Goal: Task Accomplishment & Management: Manage account settings

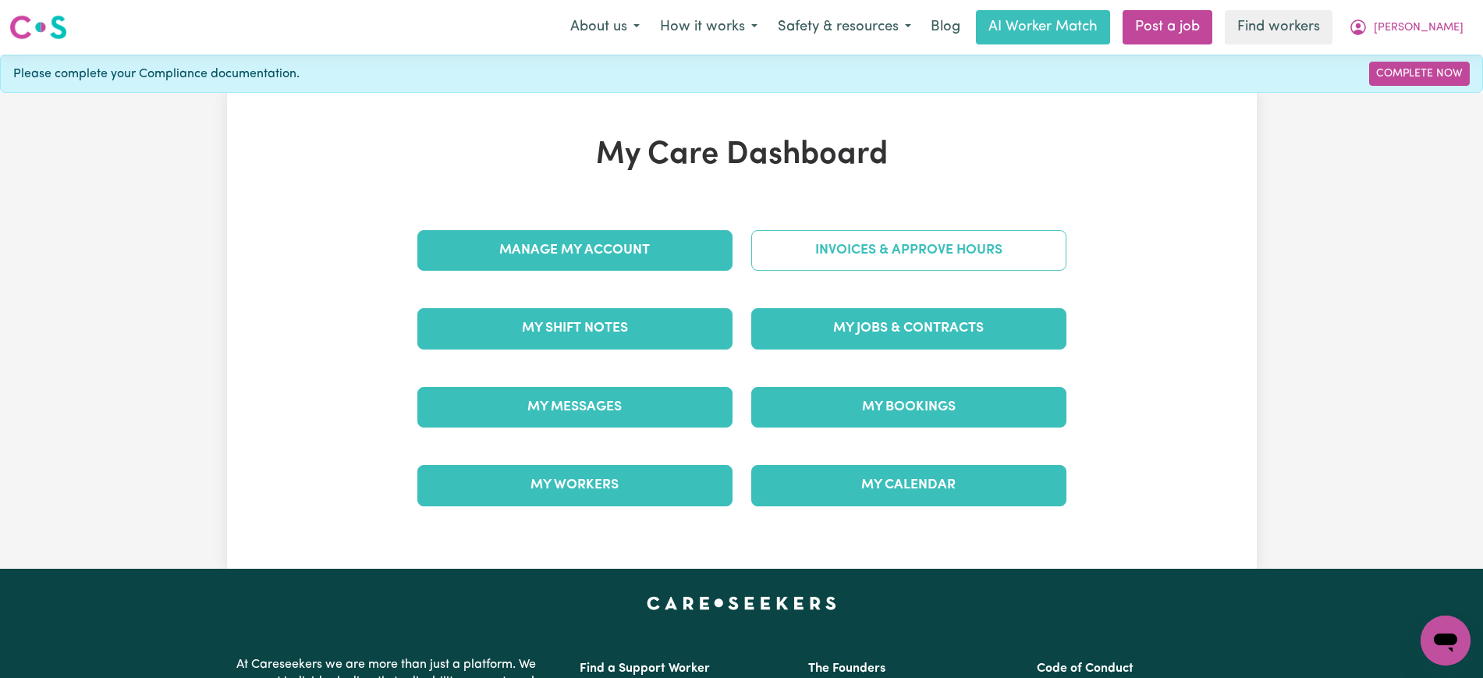
click at [798, 246] on link "Invoices & Approve Hours" at bounding box center [908, 250] width 315 height 41
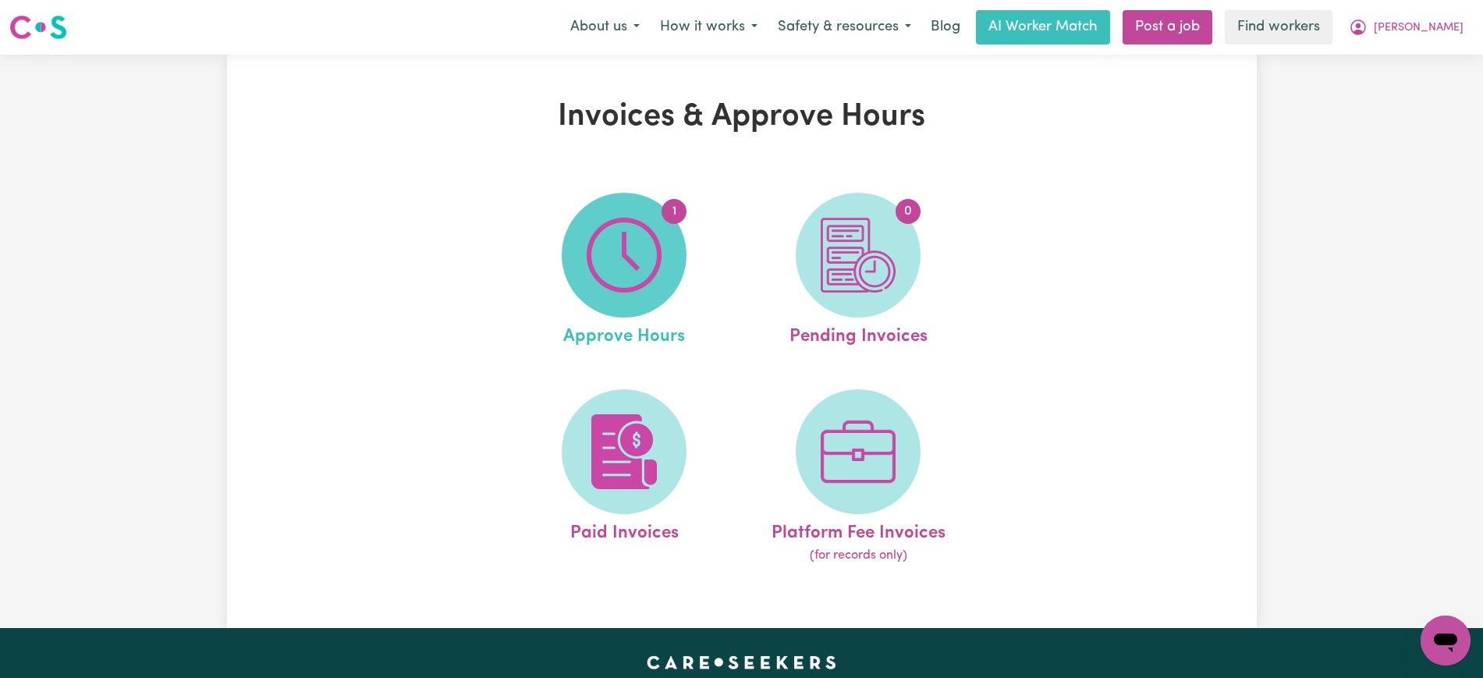
click at [643, 300] on span "1" at bounding box center [624, 255] width 125 height 125
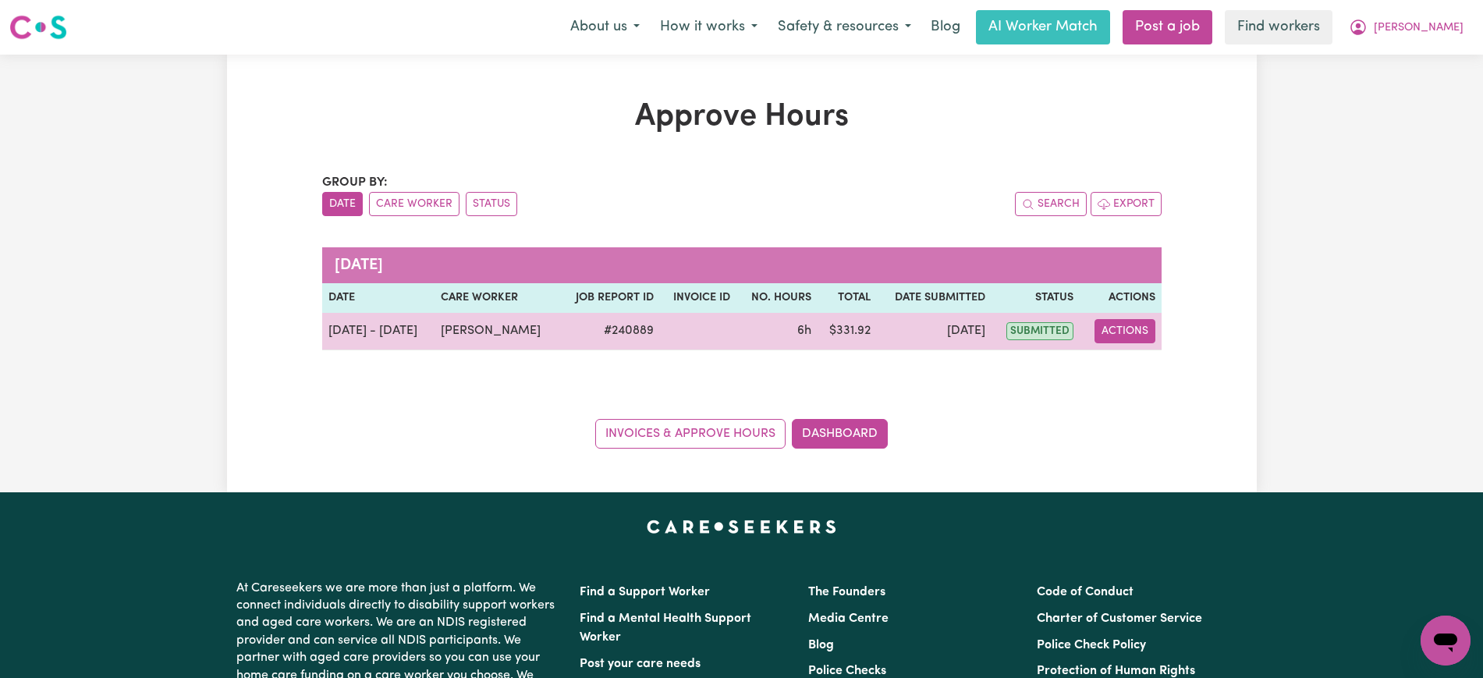
click at [1117, 328] on button "Actions" at bounding box center [1125, 331] width 61 height 24
click at [1128, 368] on link "View Job Report" at bounding box center [1162, 367] width 133 height 31
select select "pm"
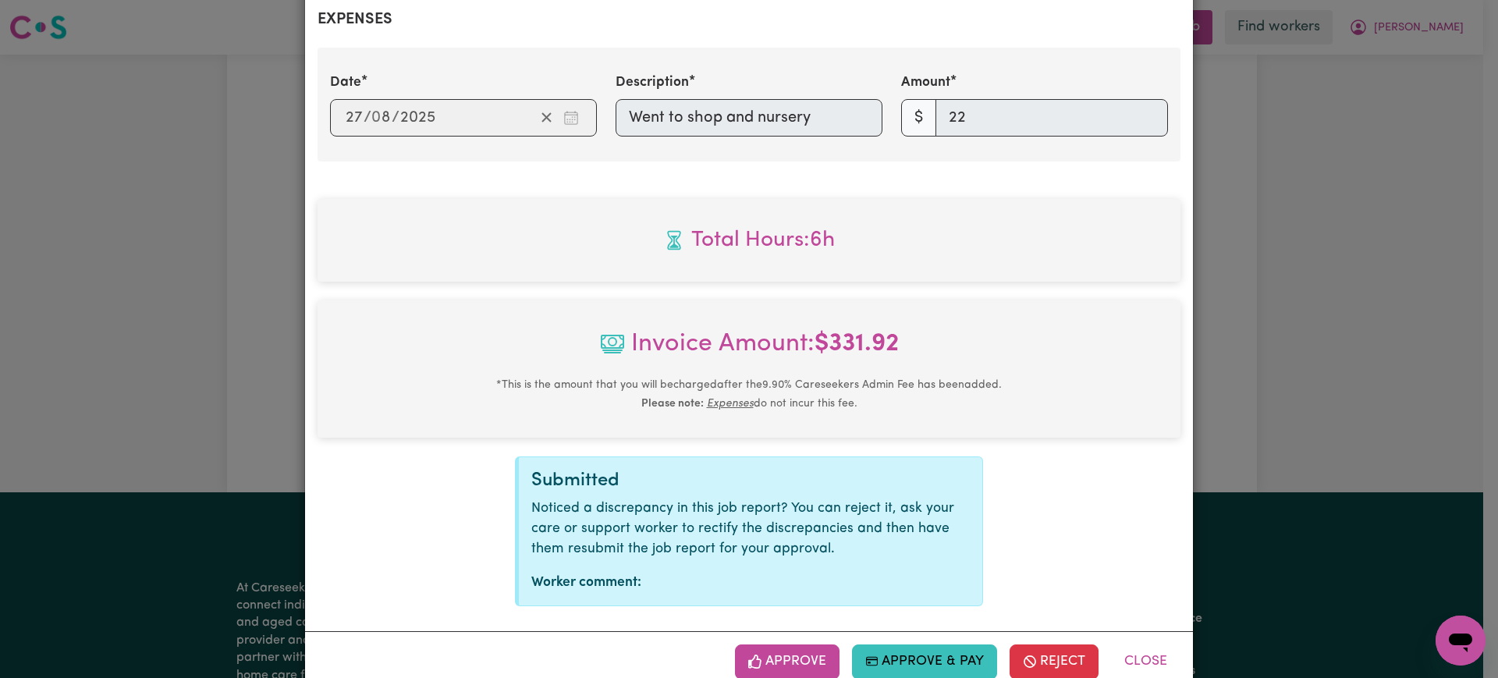
scroll to position [812, 0]
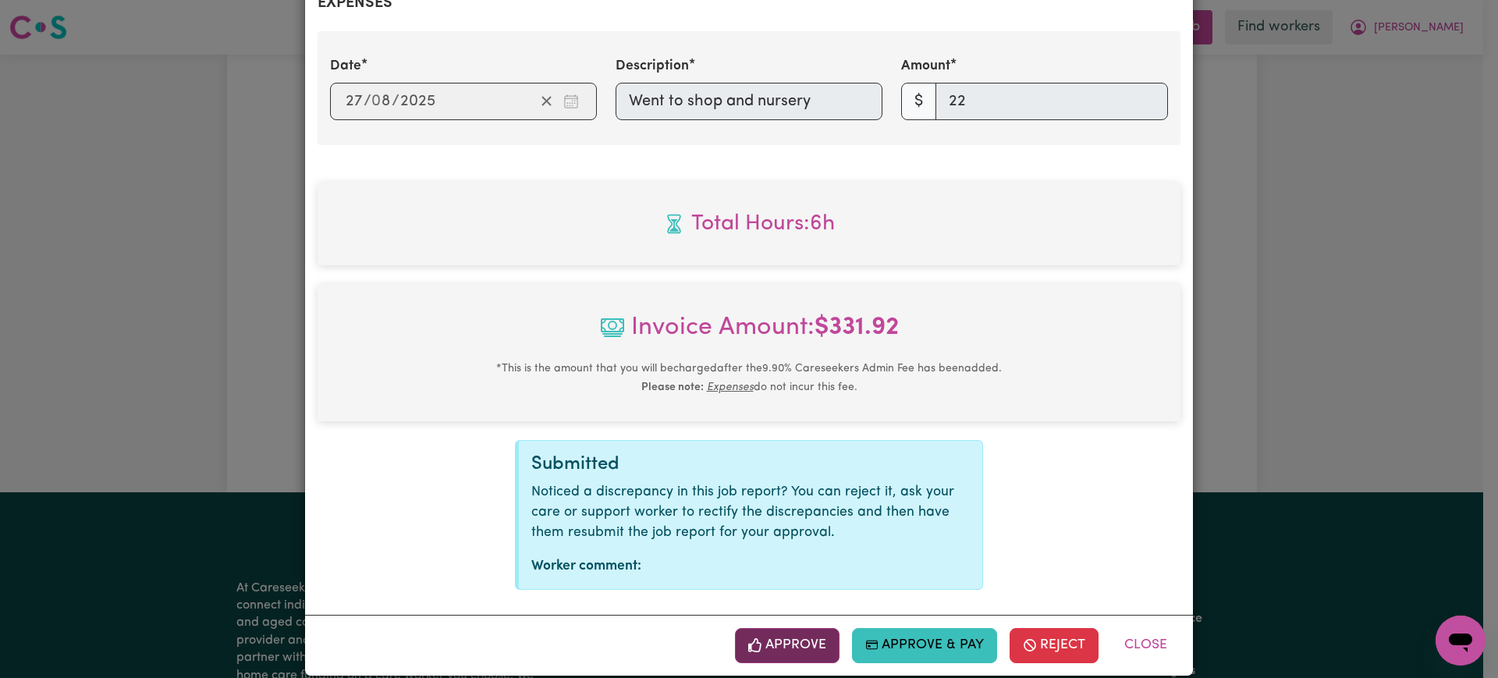
click at [790, 628] on button "Approve" at bounding box center [787, 645] width 105 height 34
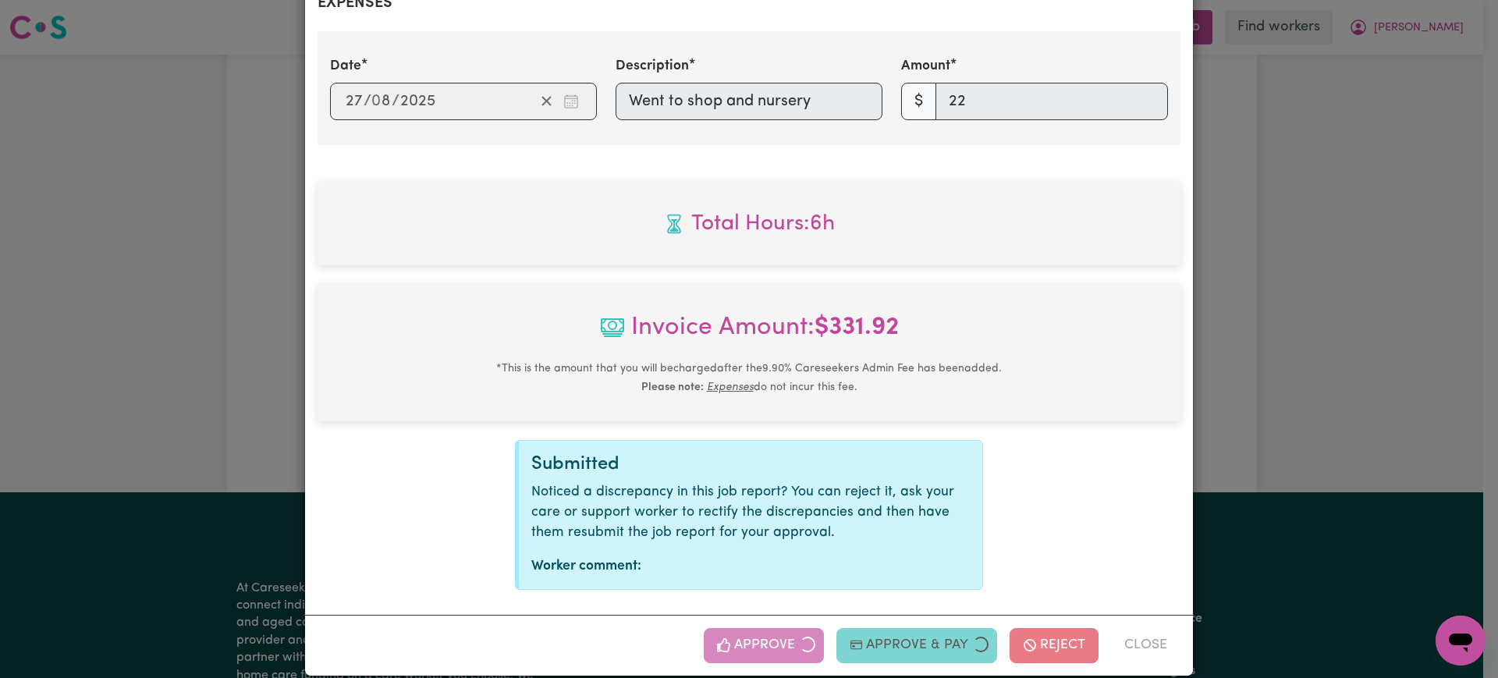
click at [1370, 297] on div "Job Report # 240889 - [PERSON_NAME] Summary Job report # 240889 Client name: [P…" at bounding box center [749, 339] width 1498 height 678
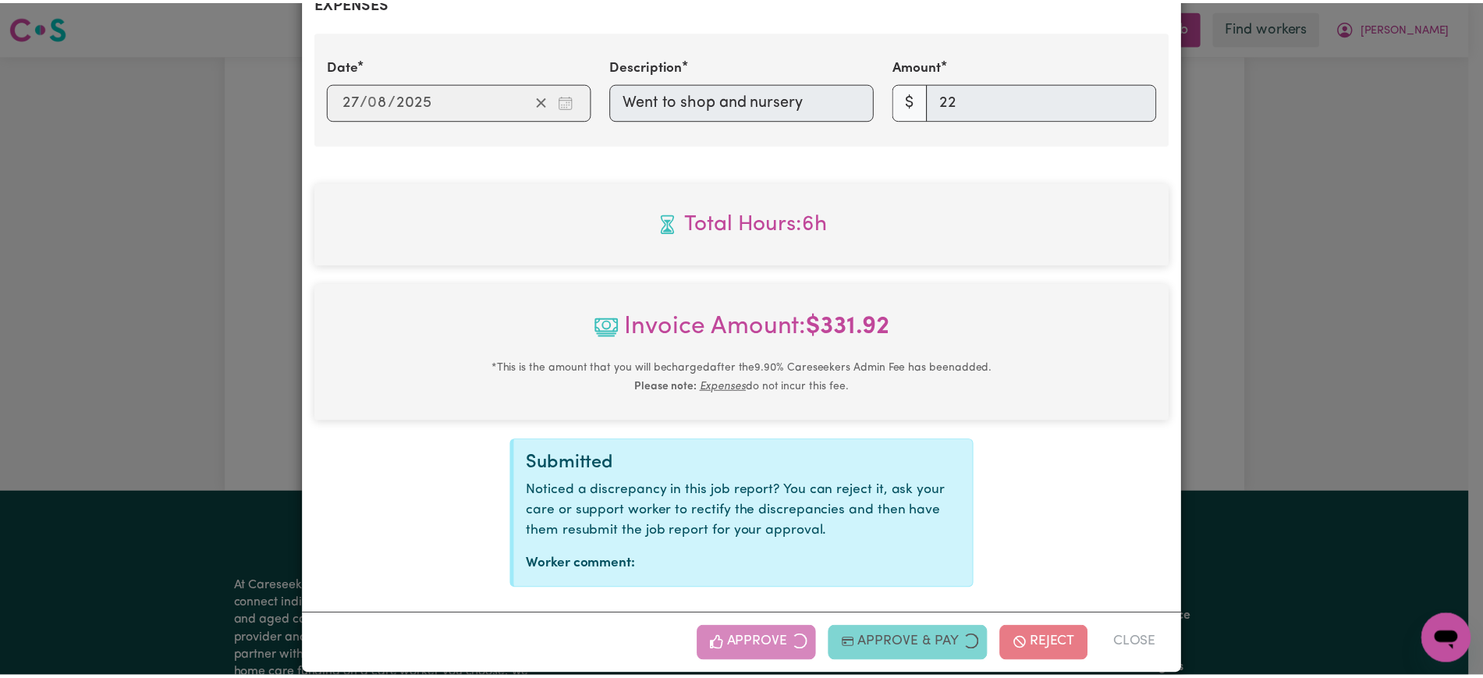
scroll to position [0, 0]
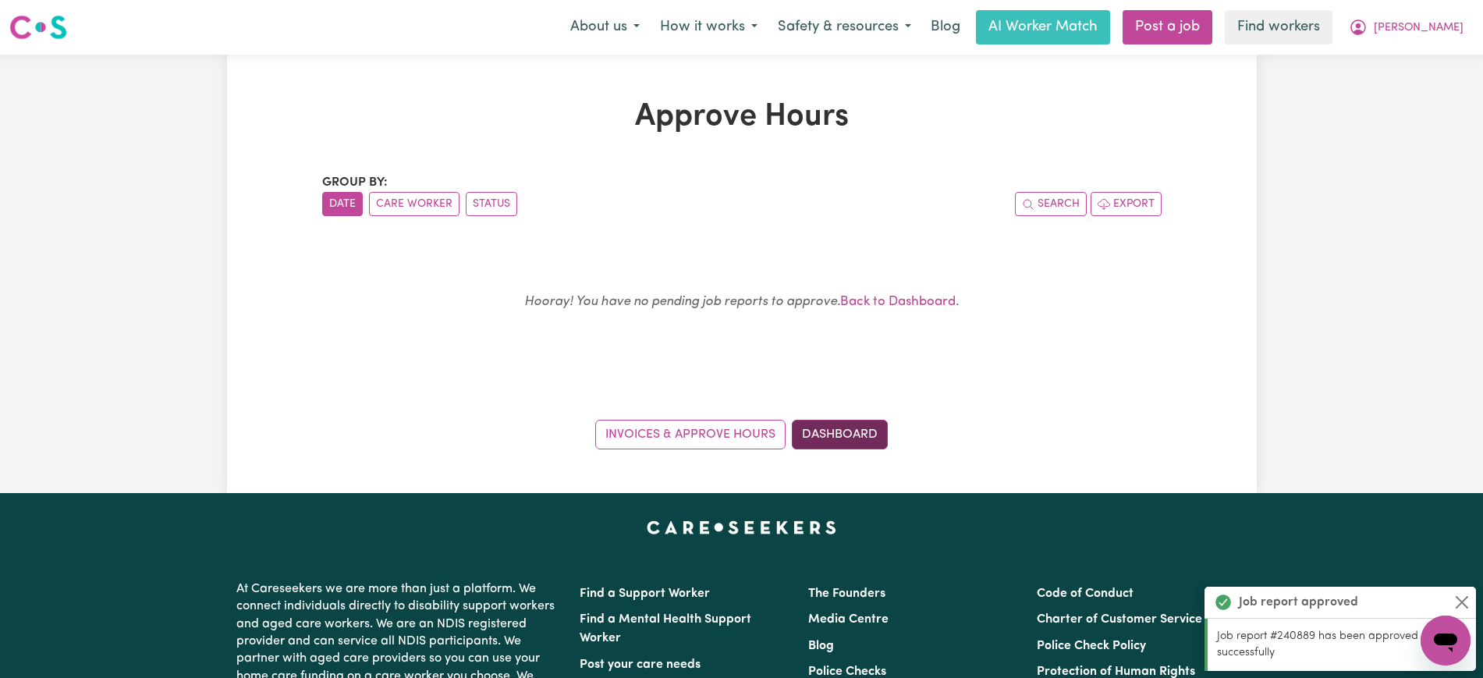
click at [835, 432] on link "Dashboard" at bounding box center [840, 435] width 96 height 30
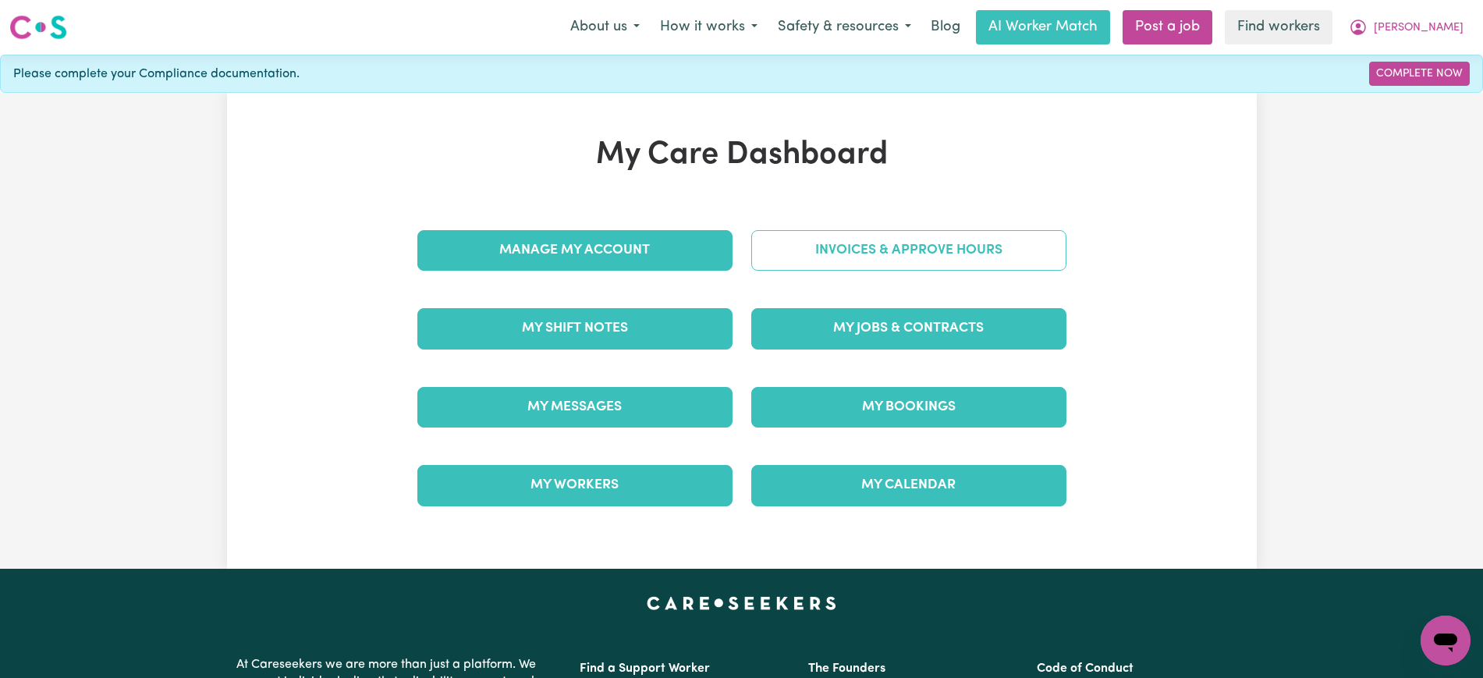
click at [836, 236] on link "Invoices & Approve Hours" at bounding box center [908, 250] width 315 height 41
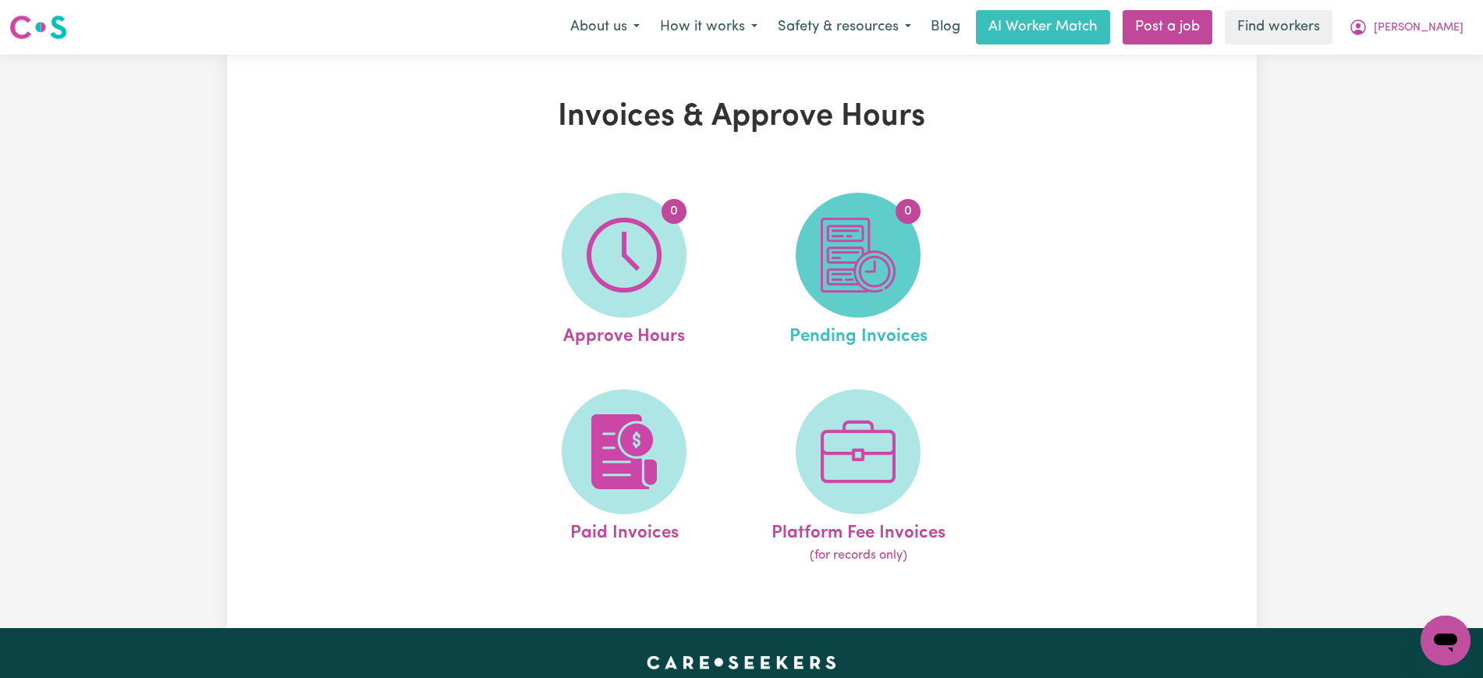
drag, startPoint x: 836, startPoint y: 236, endPoint x: 865, endPoint y: 257, distance: 35.7
click at [865, 257] on img at bounding box center [858, 255] width 75 height 75
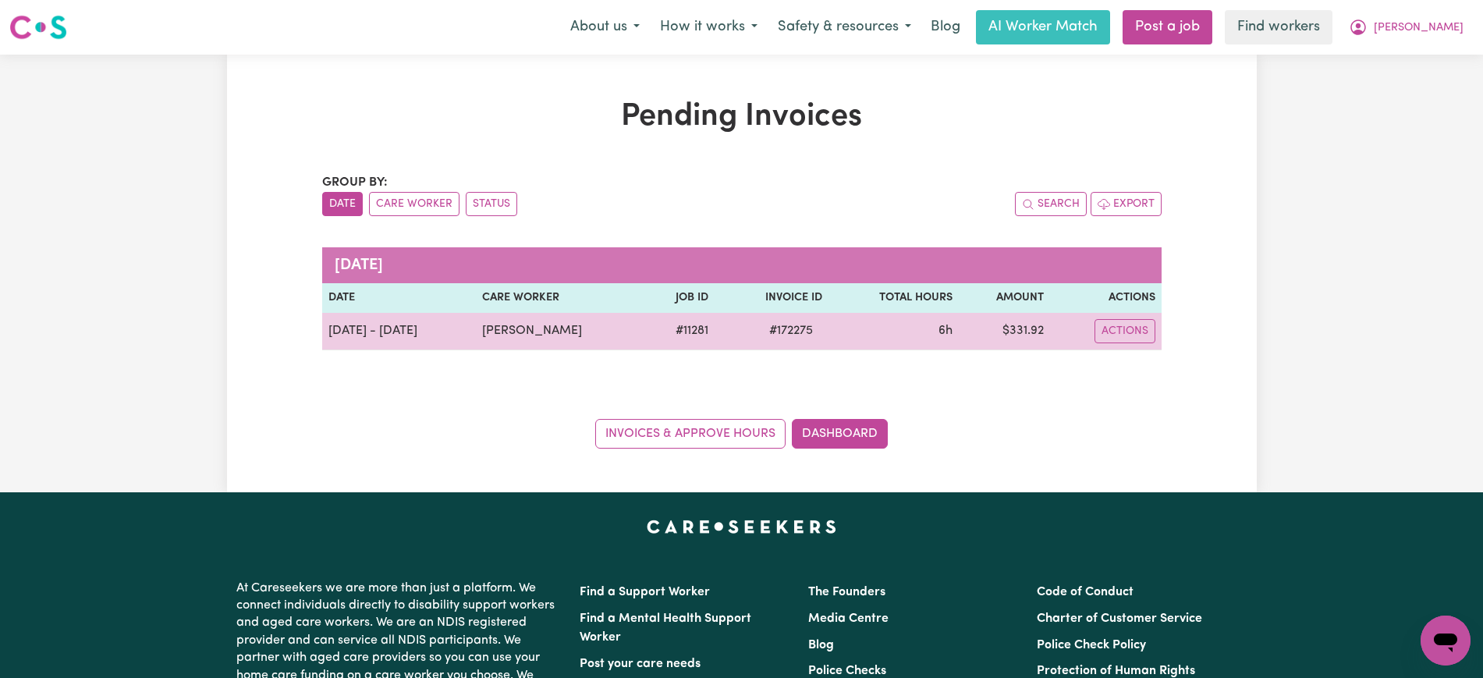
click at [784, 339] on span "# 172275" at bounding box center [791, 330] width 62 height 19
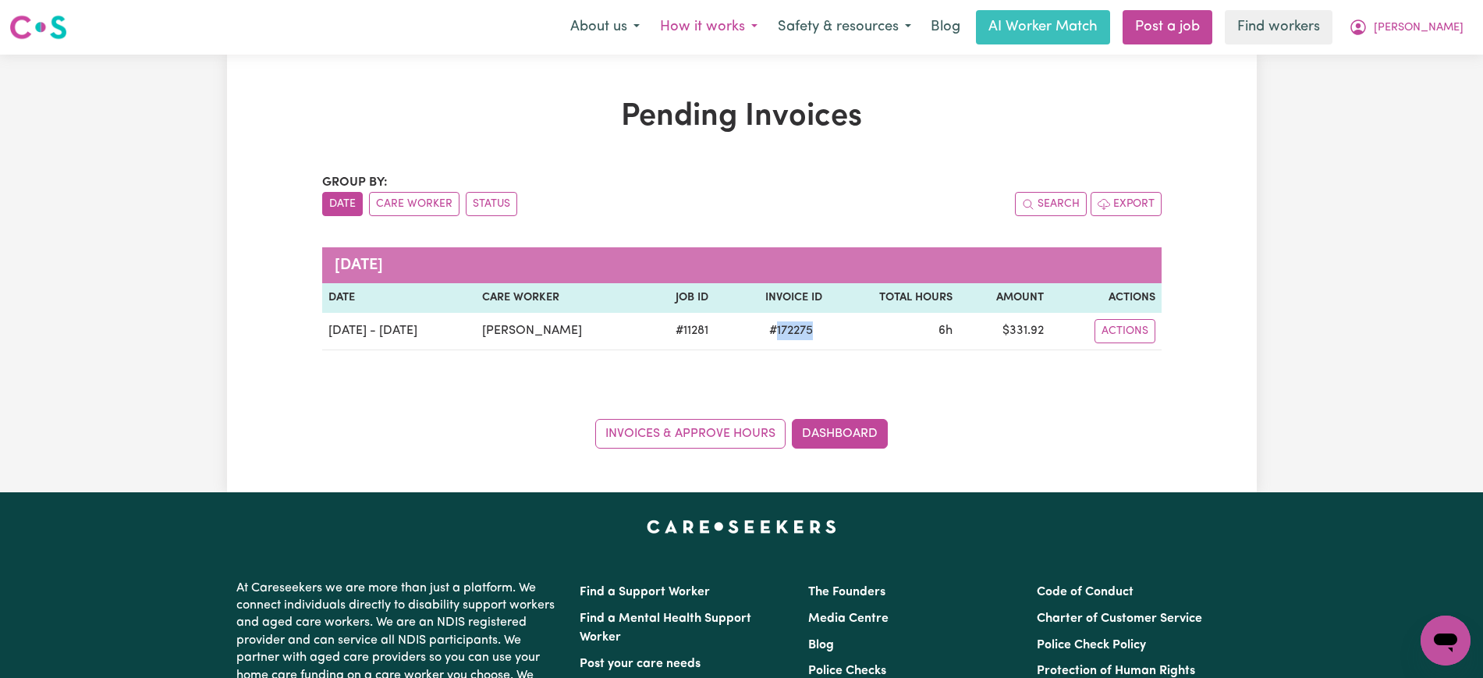
copy span "172275"
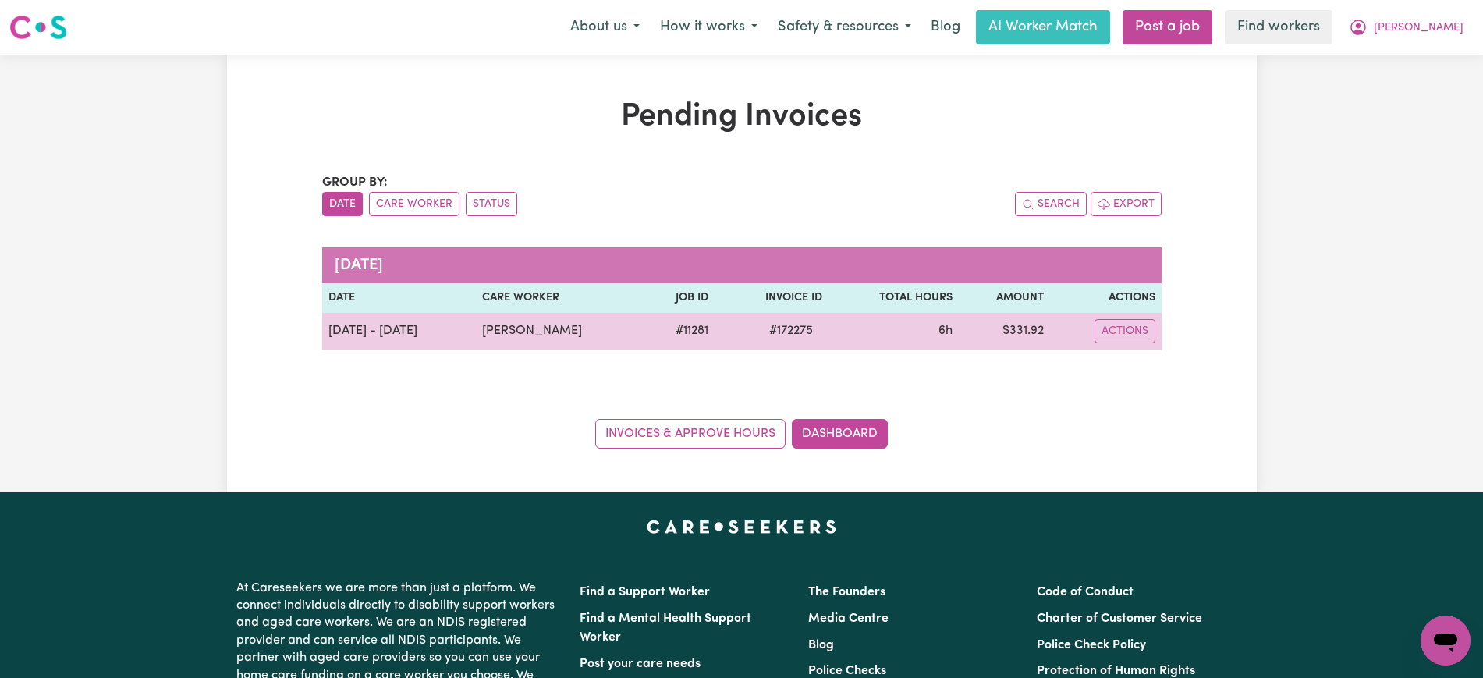
click at [1017, 335] on td "$ 331.92" at bounding box center [1004, 331] width 91 height 37
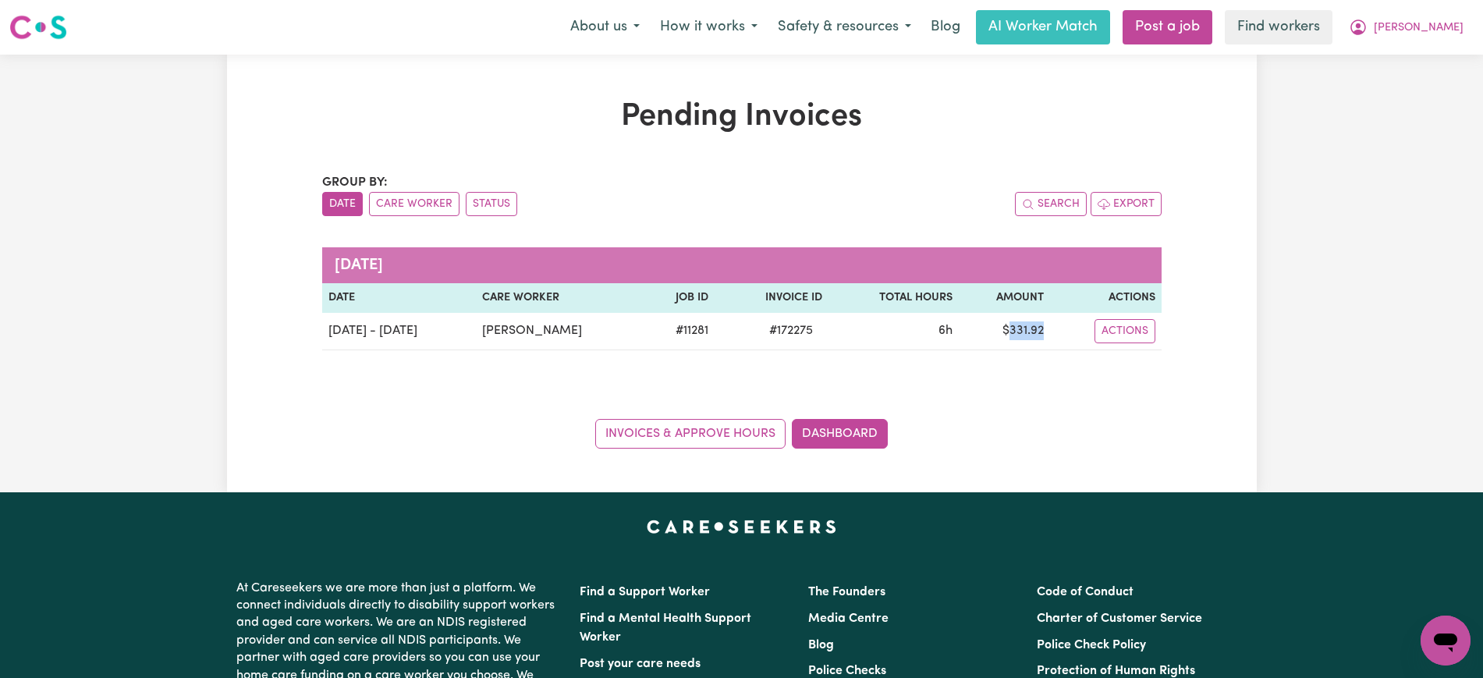
copy td "331.92"
click at [1435, 33] on span "[PERSON_NAME]" at bounding box center [1419, 28] width 90 height 17
click at [1417, 95] on link "Logout" at bounding box center [1411, 90] width 123 height 30
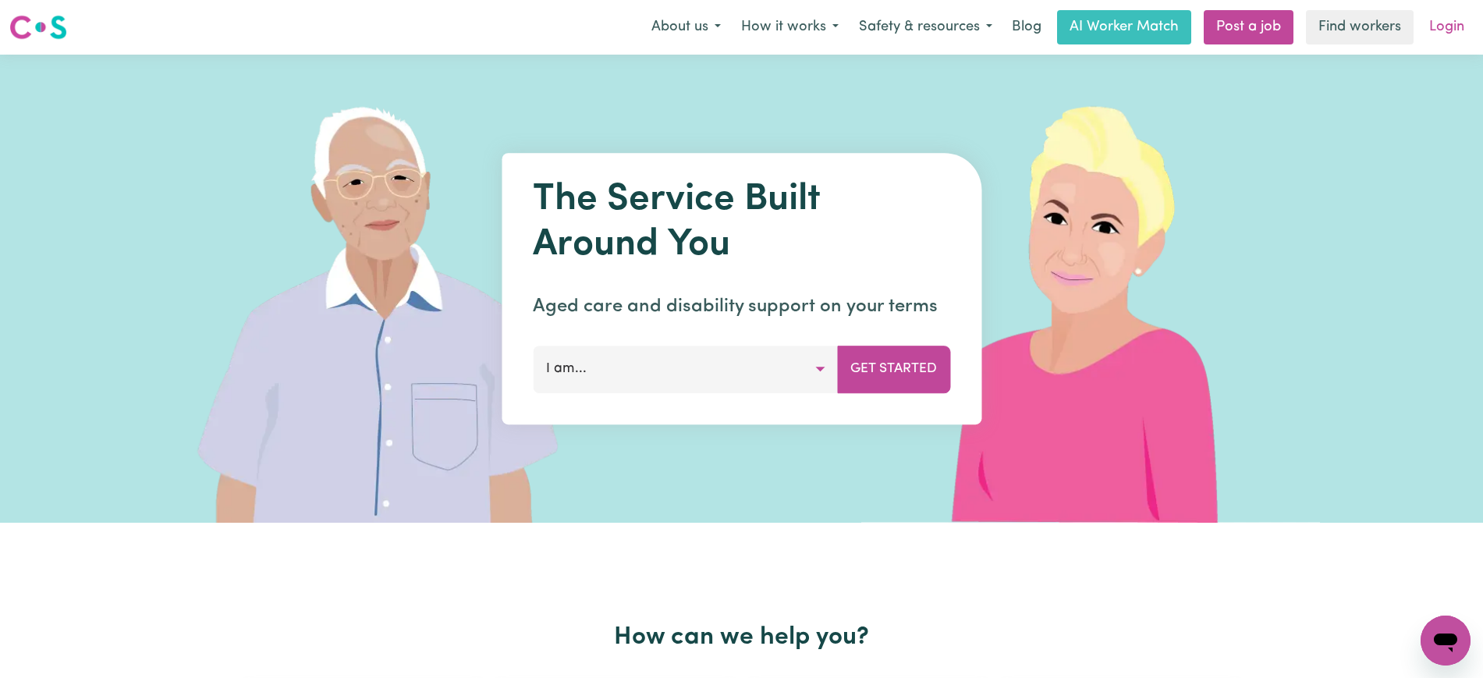
click at [1446, 34] on link "Login" at bounding box center [1447, 27] width 54 height 34
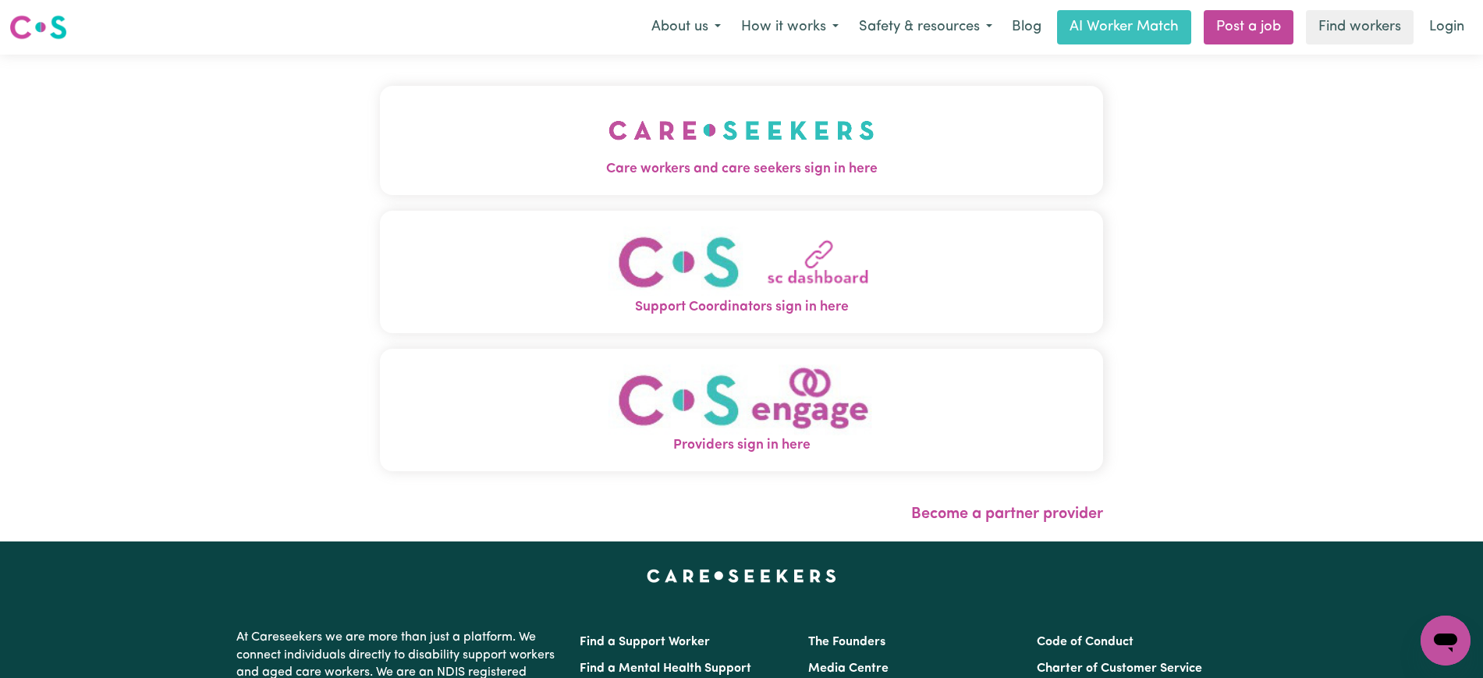
click at [609, 165] on span "Care workers and care seekers sign in here" at bounding box center [741, 169] width 723 height 20
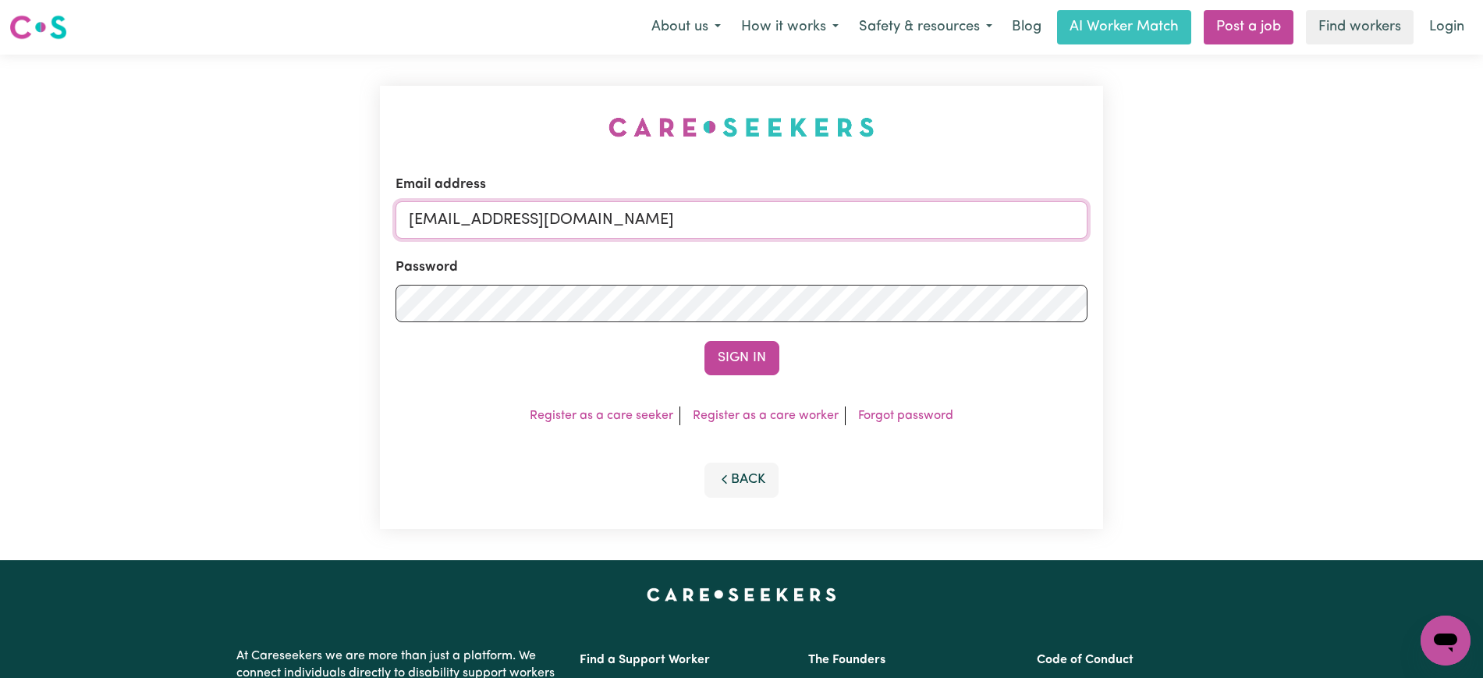
drag, startPoint x: 492, startPoint y: 218, endPoint x: 1106, endPoint y: 325, distance: 622.7
click at [1106, 325] on div "Email address [EMAIL_ADDRESS][DOMAIN_NAME] Password Sign In Register as a care …" at bounding box center [742, 308] width 742 height 506
type input "[EMAIL_ADDRESS][DOMAIN_NAME]"
click at [705, 341] on button "Sign In" at bounding box center [742, 358] width 75 height 34
